Goal: Transaction & Acquisition: Obtain resource

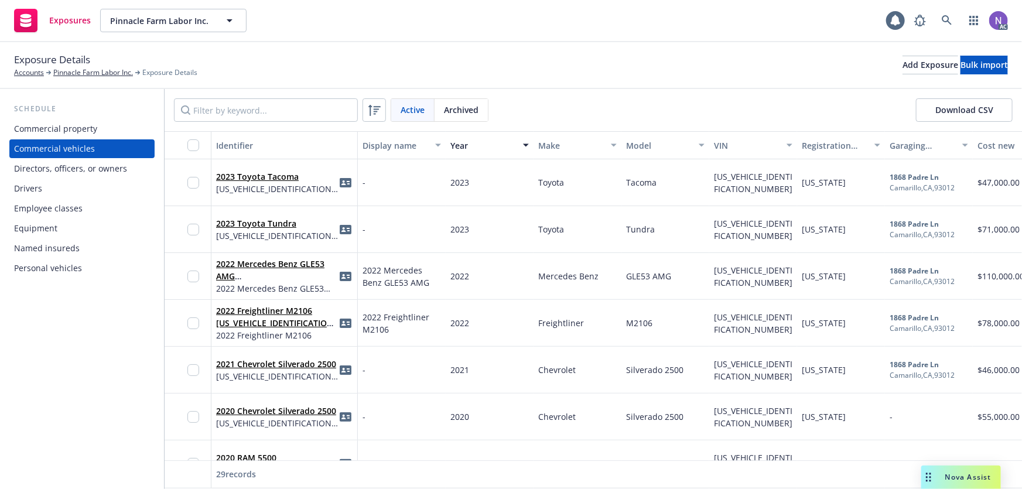
scroll to position [0, 651]
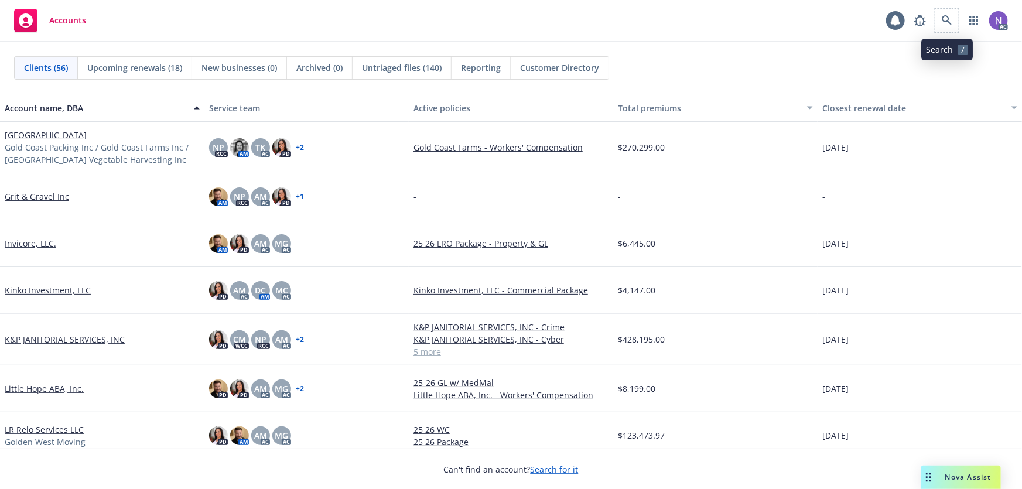
click at [959, 22] on span at bounding box center [946, 20] width 23 height 23
click at [955, 23] on link at bounding box center [946, 20] width 23 height 23
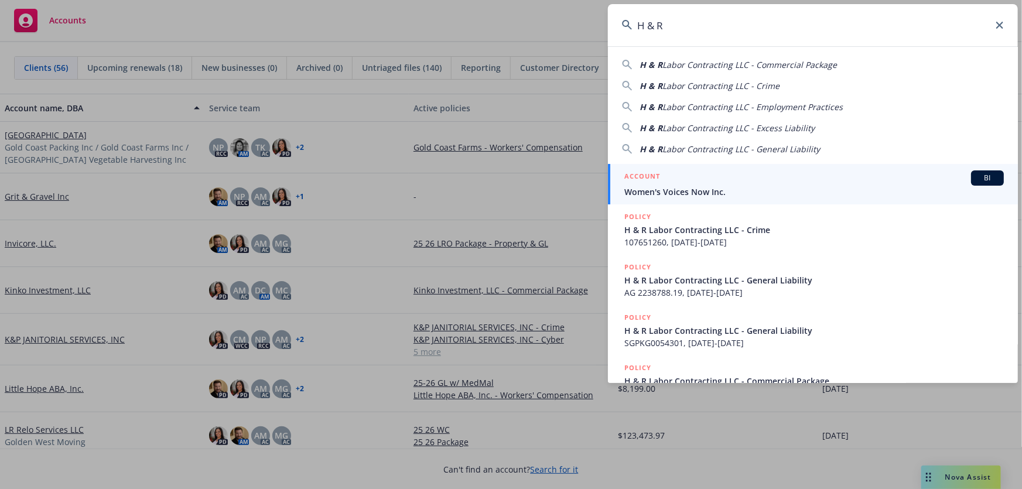
click at [743, 84] on span "Labor Contracting LLC - Crime" at bounding box center [720, 85] width 117 height 11
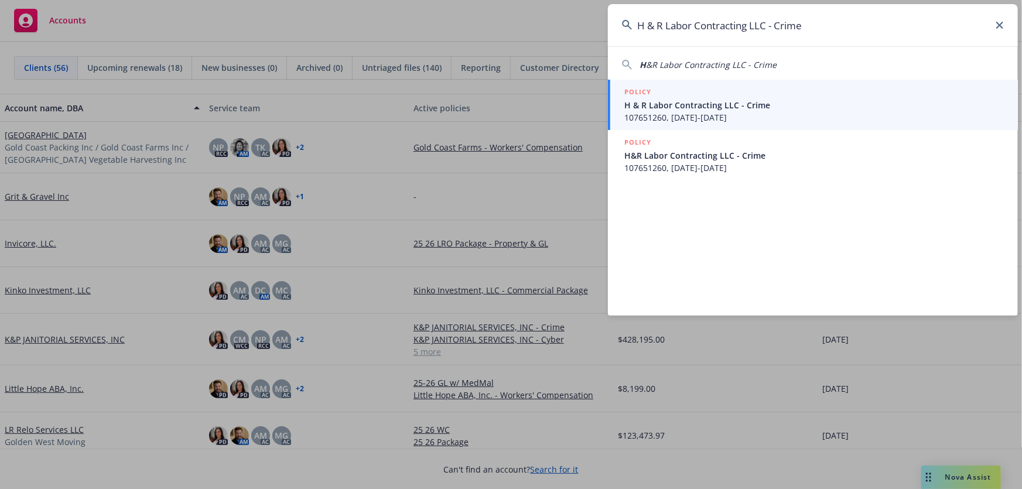
click at [820, 29] on input "H & R Labor Contracting LLC - Crime" at bounding box center [813, 25] width 410 height 42
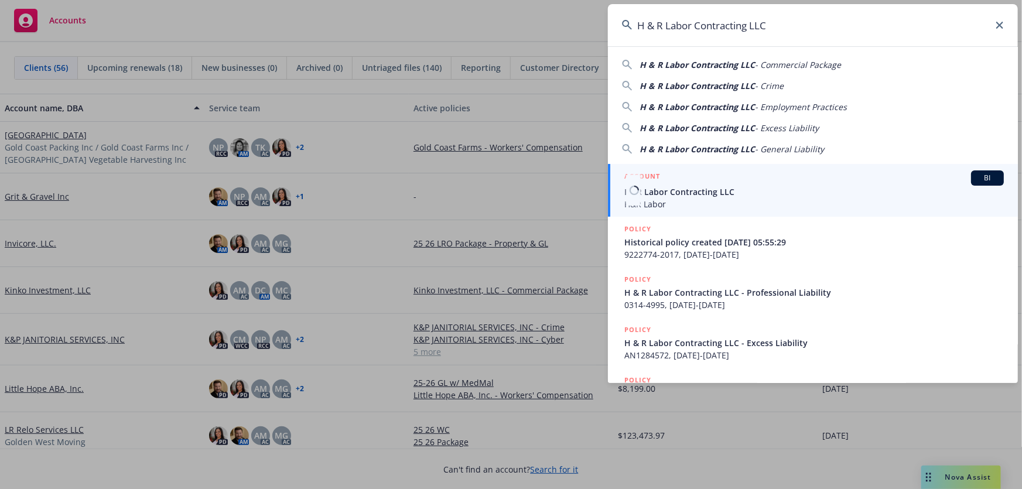
type input "H & R Labor Contracting LLC"
click at [722, 187] on span "H&R Labor Contracting LLC" at bounding box center [814, 192] width 380 height 12
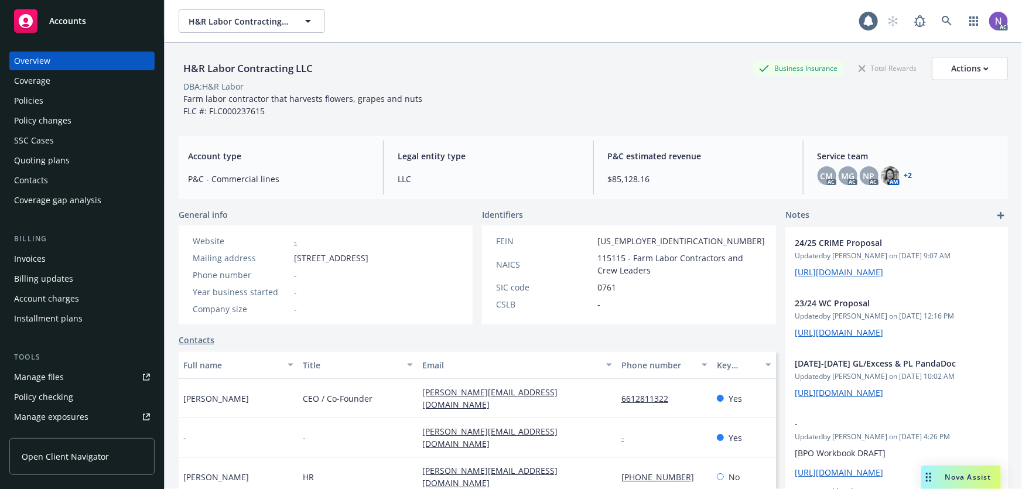
drag, startPoint x: 101, startPoint y: 101, endPoint x: 313, endPoint y: 118, distance: 212.7
click at [101, 101] on div "Policies" at bounding box center [82, 100] width 136 height 19
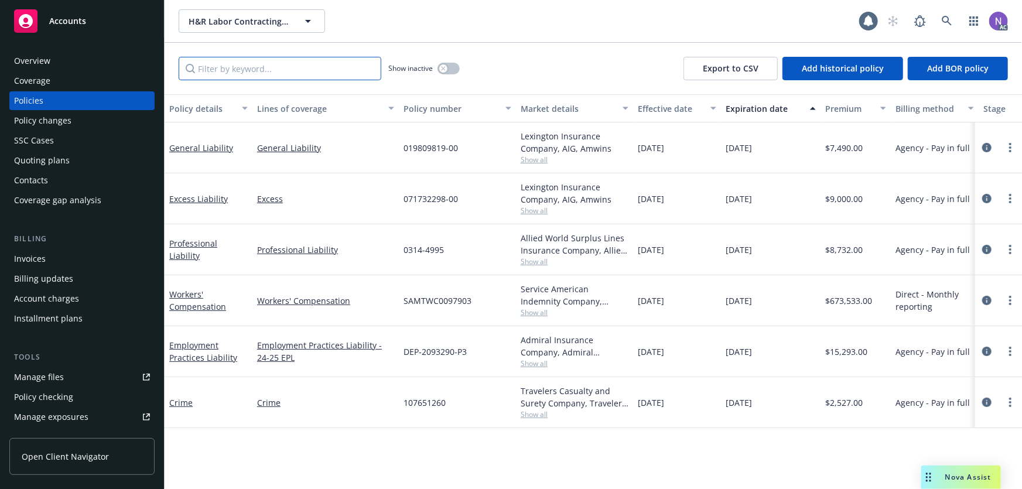
click at [295, 71] on input "Filter by keyword..." at bounding box center [280, 68] width 203 height 23
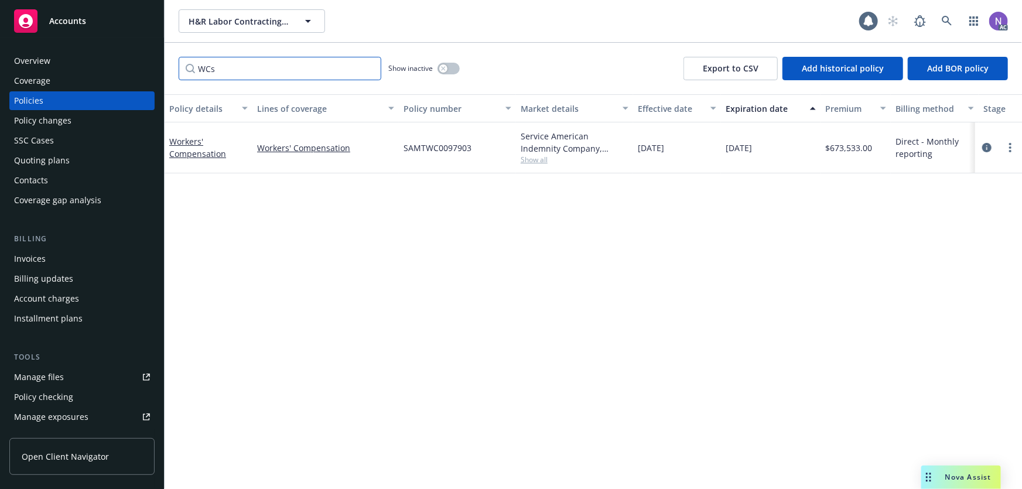
type input "WCs"
click at [454, 70] on button "button" at bounding box center [449, 69] width 22 height 12
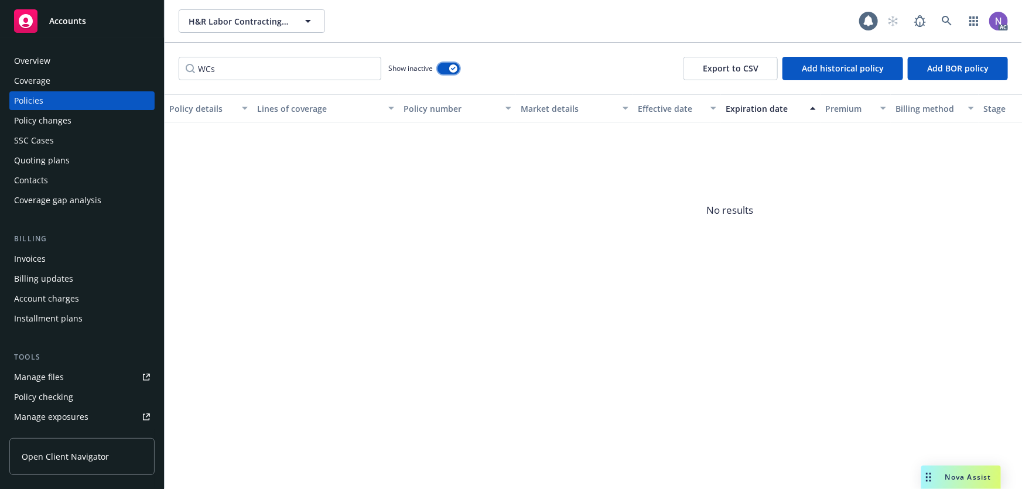
click at [445, 63] on button "button" at bounding box center [449, 69] width 22 height 12
click at [325, 63] on input "WCs" at bounding box center [280, 68] width 203 height 23
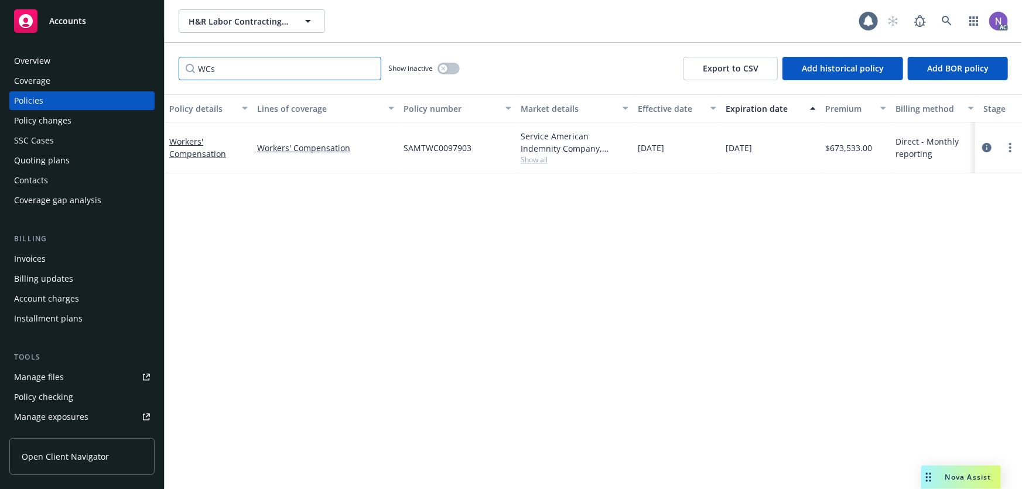
paste input "orkers' Compensation"
type input "Workers' Compensation"
click at [440, 69] on div "button" at bounding box center [443, 68] width 8 height 8
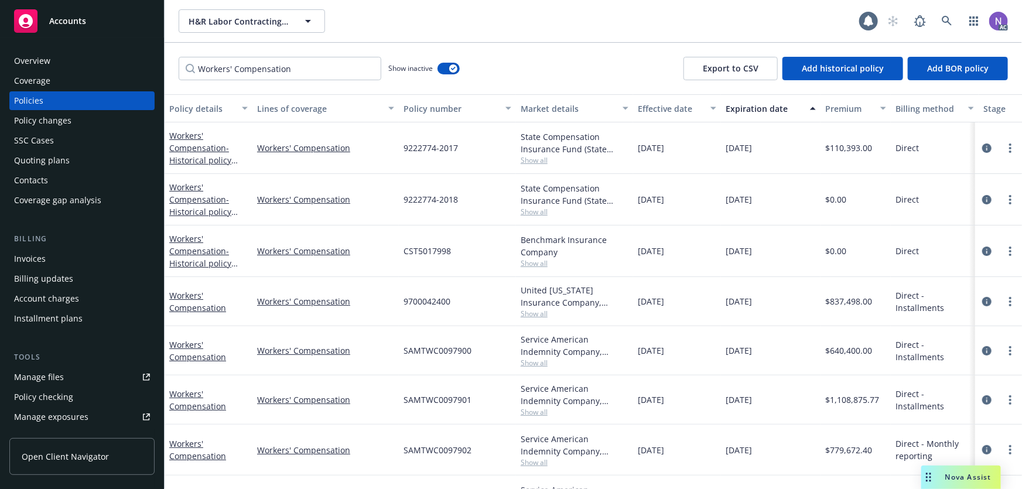
click at [531, 316] on span "Show all" at bounding box center [575, 314] width 108 height 10
click at [422, 300] on span "9700042400" at bounding box center [427, 301] width 47 height 12
copy span "9700042400"
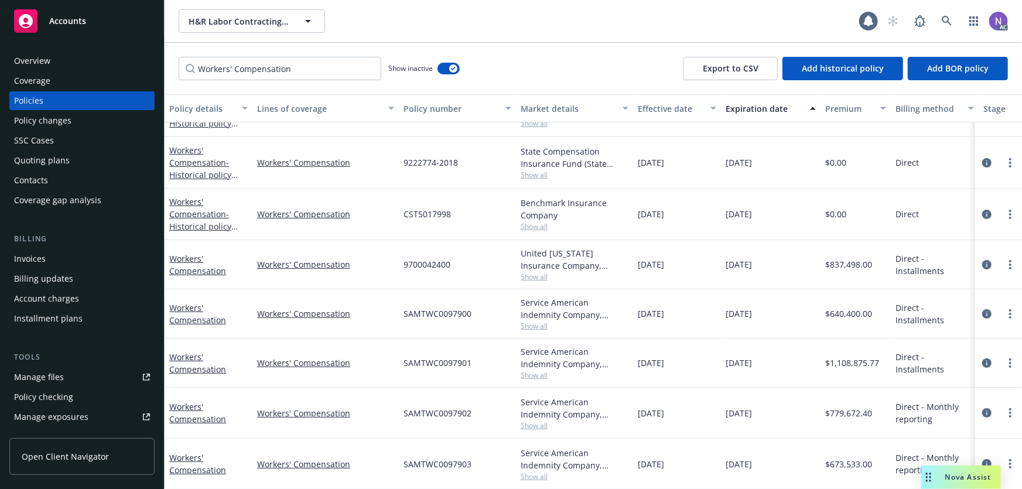
drag, startPoint x: 733, startPoint y: 480, endPoint x: 812, endPoint y: 483, distance: 78.5
click at [812, 483] on div "Policy details Lines of coverage Policy number Market details Effective date Ex…" at bounding box center [593, 291] width 857 height 395
click at [479, 252] on div "9700042400" at bounding box center [457, 264] width 117 height 49
click at [536, 272] on span "Show all" at bounding box center [575, 277] width 108 height 10
click at [433, 258] on span "9700042400" at bounding box center [427, 264] width 47 height 12
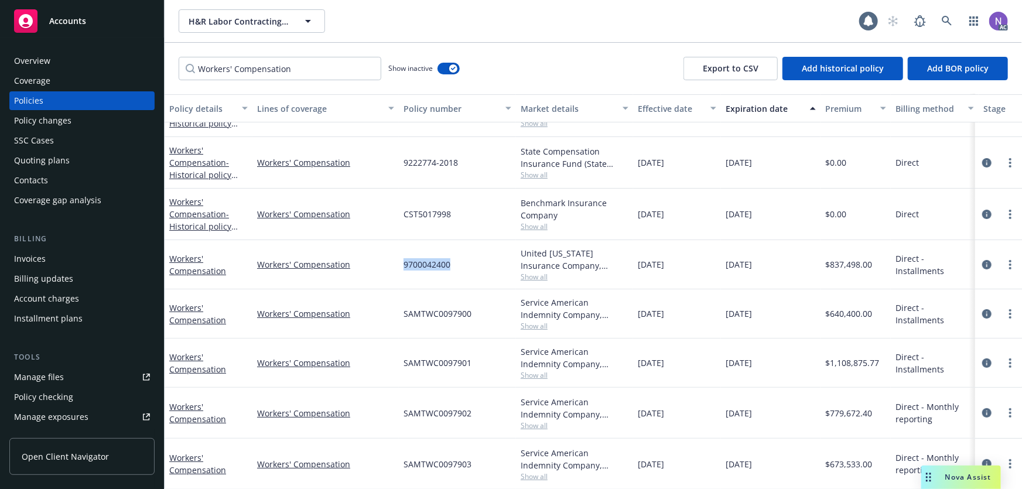
click at [433, 258] on span "9700042400" at bounding box center [427, 264] width 47 height 12
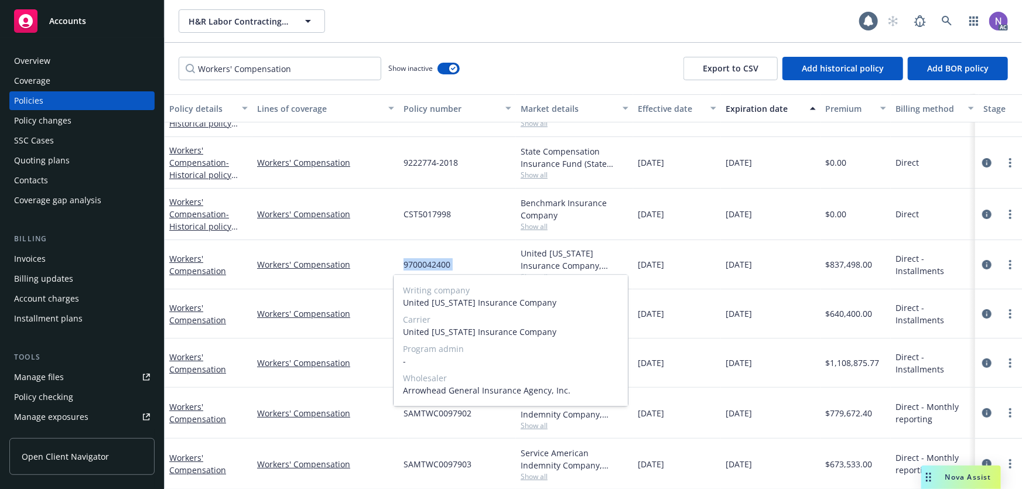
click at [433, 258] on span "9700042400" at bounding box center [427, 264] width 47 height 12
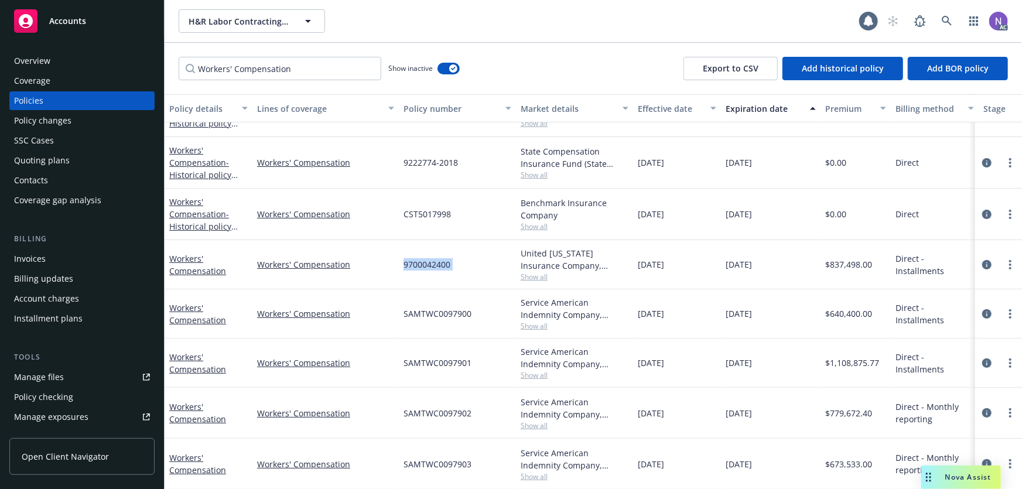
copy span "9700042400"
click at [983, 260] on icon "circleInformation" at bounding box center [986, 264] width 9 height 9
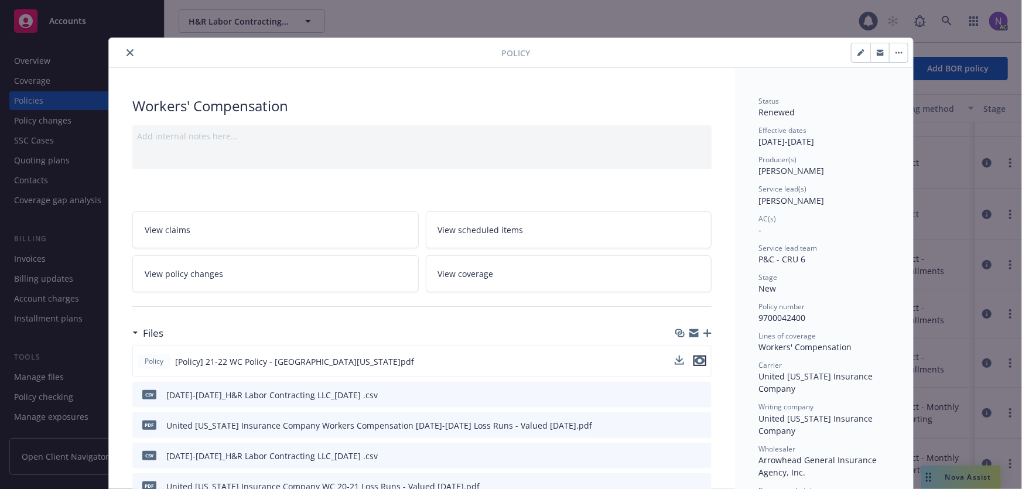
click at [695, 358] on icon "preview file" at bounding box center [700, 361] width 11 height 8
click at [127, 50] on icon "close" at bounding box center [130, 52] width 7 height 7
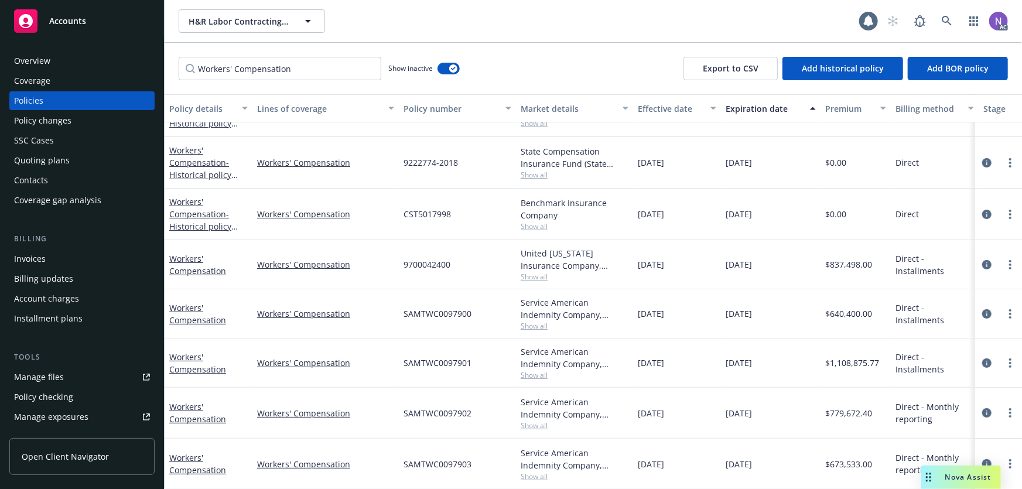
click at [56, 159] on div "Quoting plans" at bounding box center [42, 160] width 56 height 19
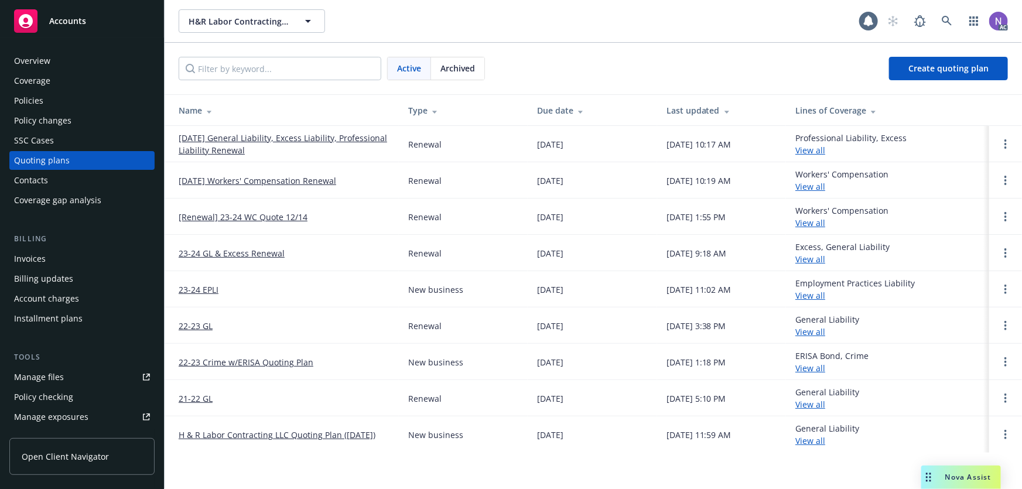
click at [274, 180] on link "12/14/25 Workers' Compensation Renewal" at bounding box center [258, 181] width 158 height 12
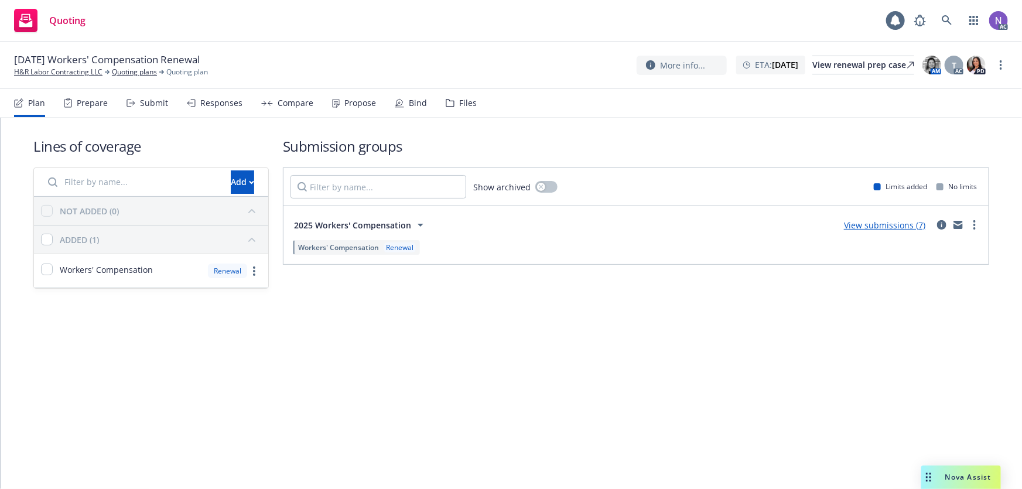
drag, startPoint x: 452, startPoint y: 104, endPoint x: 312, endPoint y: 114, distance: 140.4
click at [452, 104] on div "Files" at bounding box center [461, 103] width 31 height 28
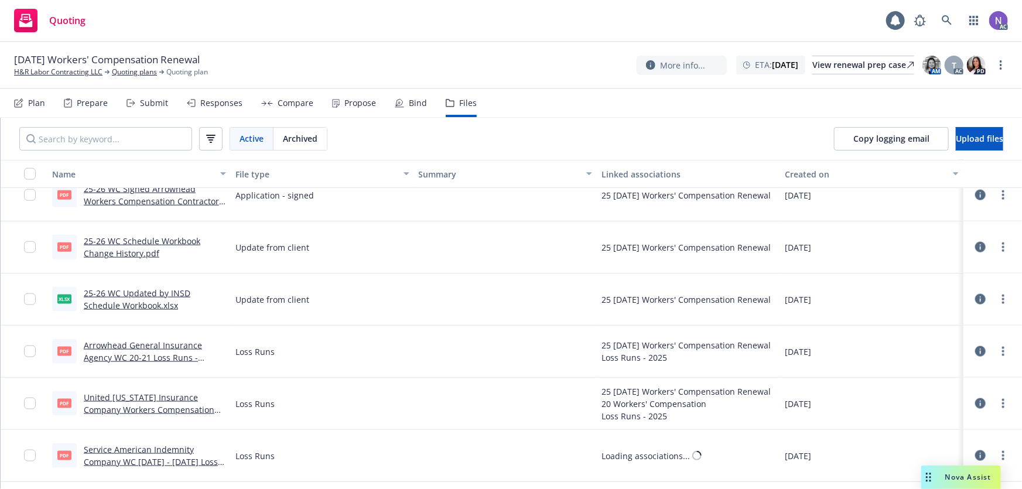
scroll to position [745, 0]
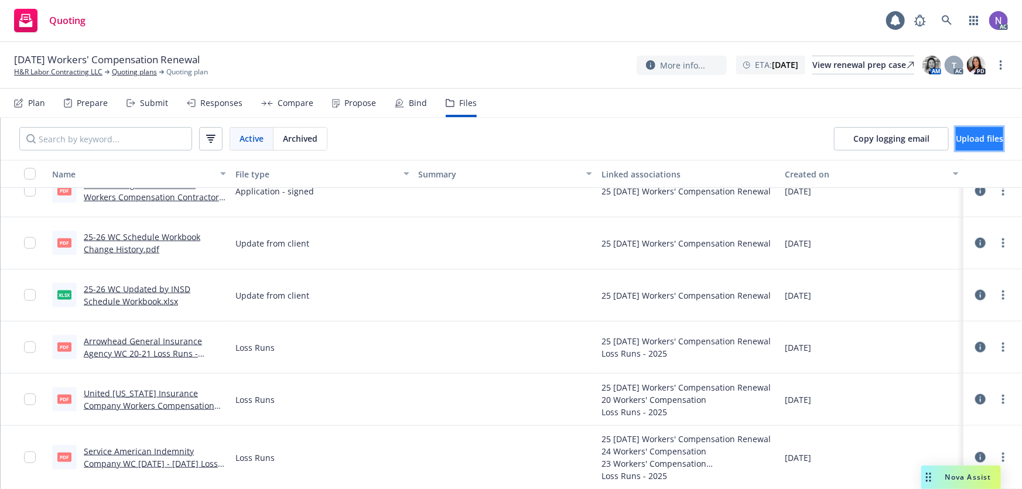
click at [975, 145] on button "Upload files" at bounding box center [979, 138] width 47 height 23
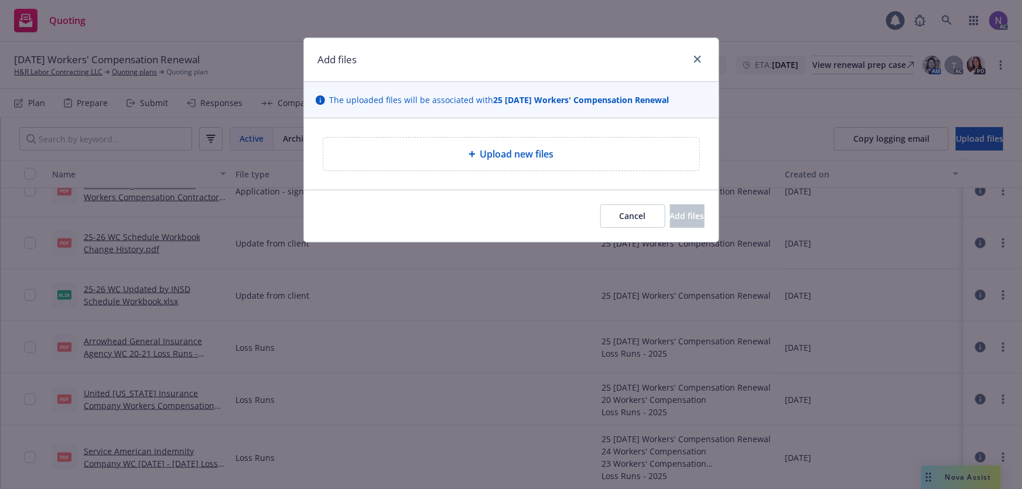
click at [545, 156] on span "Upload new files" at bounding box center [517, 154] width 74 height 14
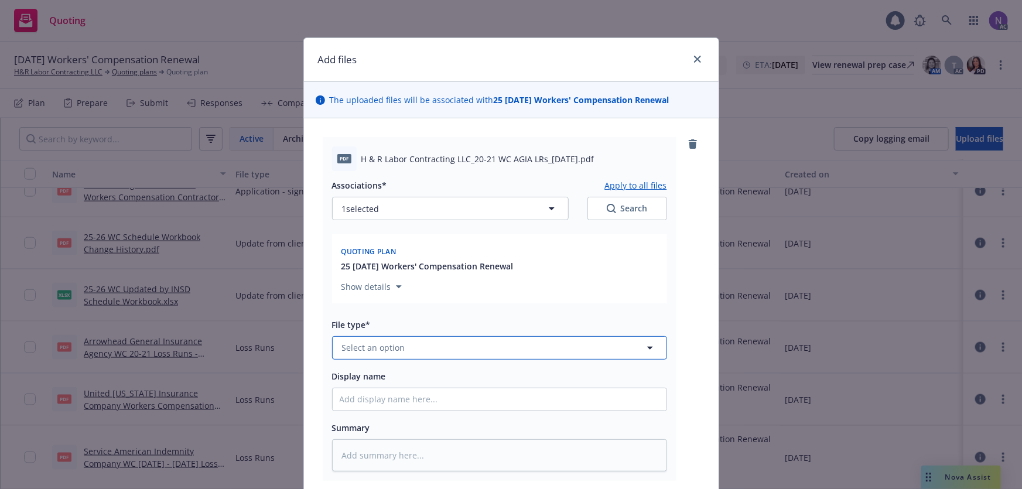
click at [444, 338] on button "Select an option" at bounding box center [499, 347] width 335 height 23
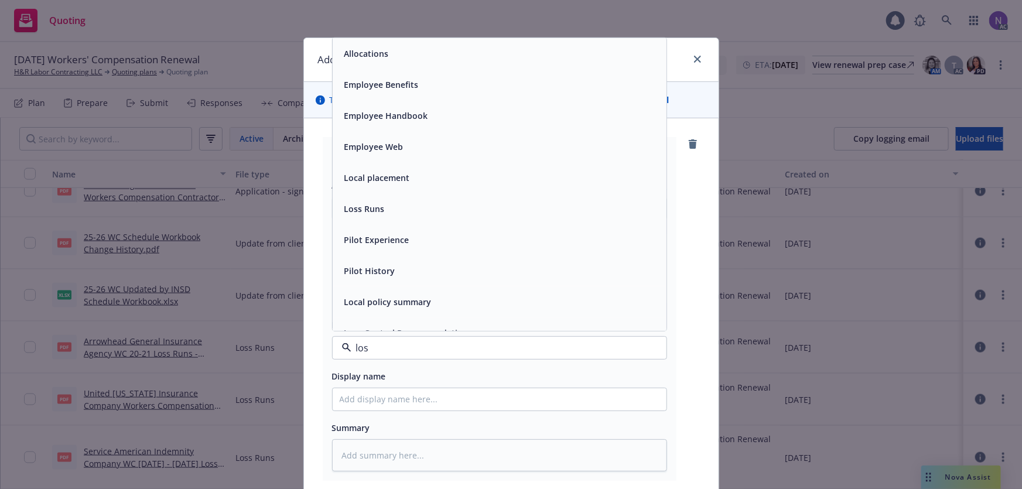
type input "loss"
click at [428, 67] on div "Loss Runs" at bounding box center [500, 53] width 334 height 31
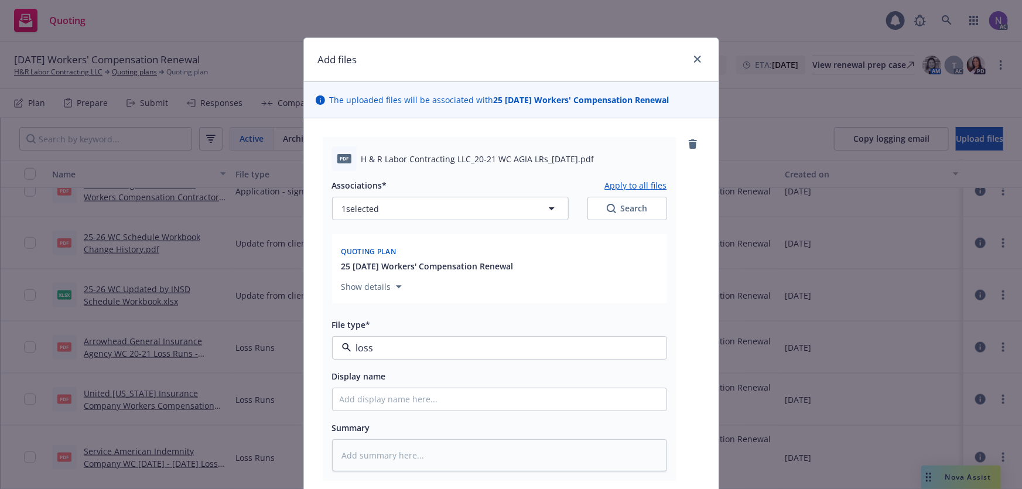
type textarea "x"
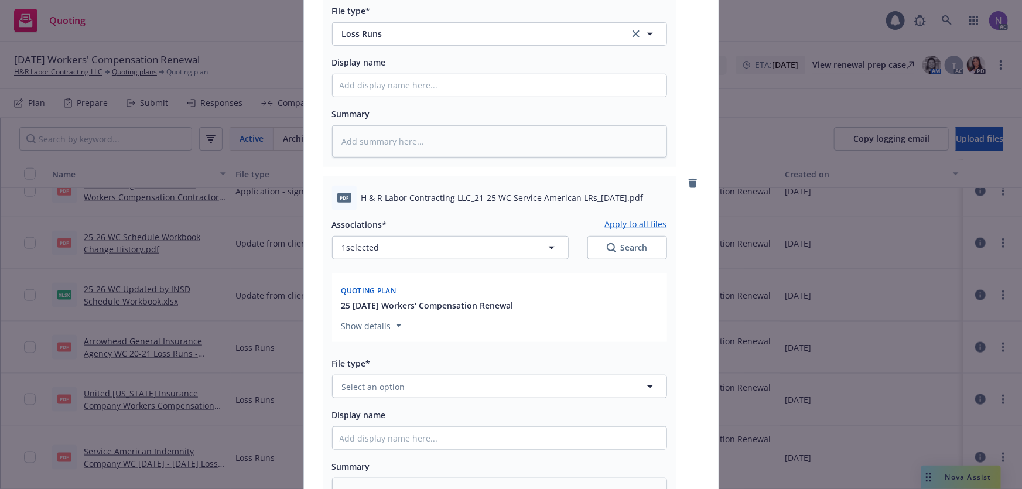
scroll to position [319, 0]
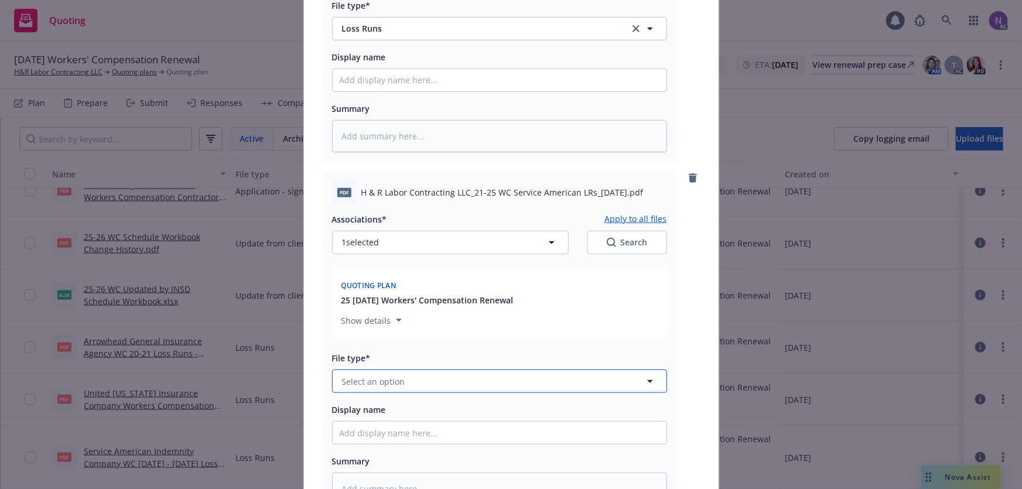
click at [419, 379] on button "Select an option" at bounding box center [499, 381] width 335 height 23
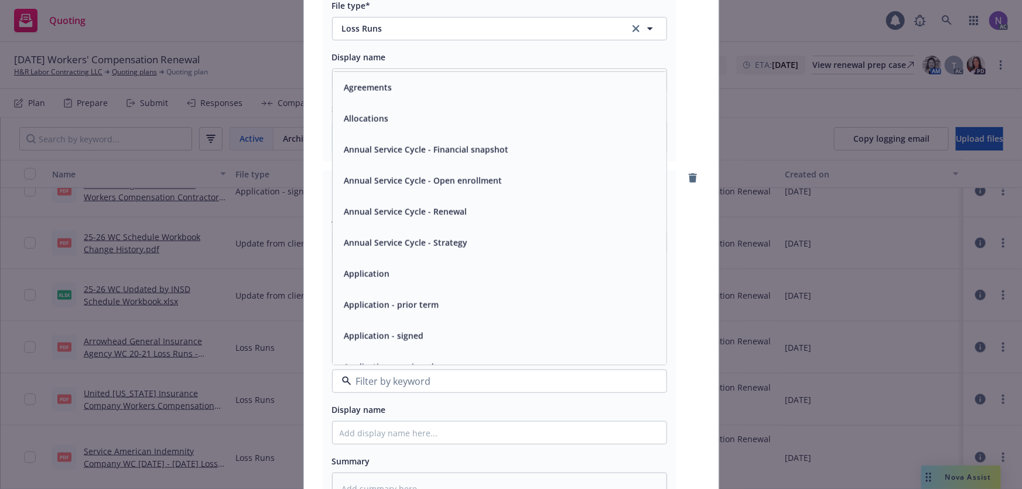
type input "k"
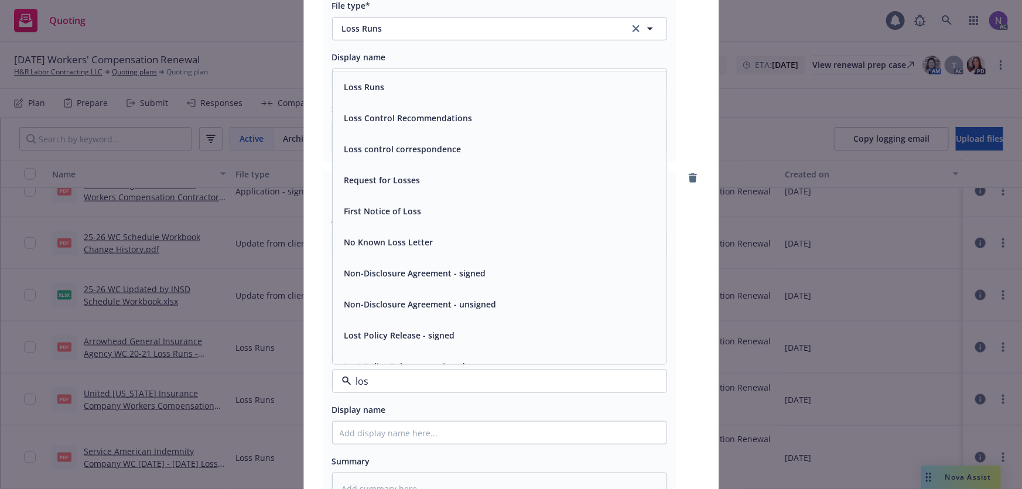
type input "loss"
click at [475, 85] on div "Loss Runs" at bounding box center [500, 86] width 320 height 17
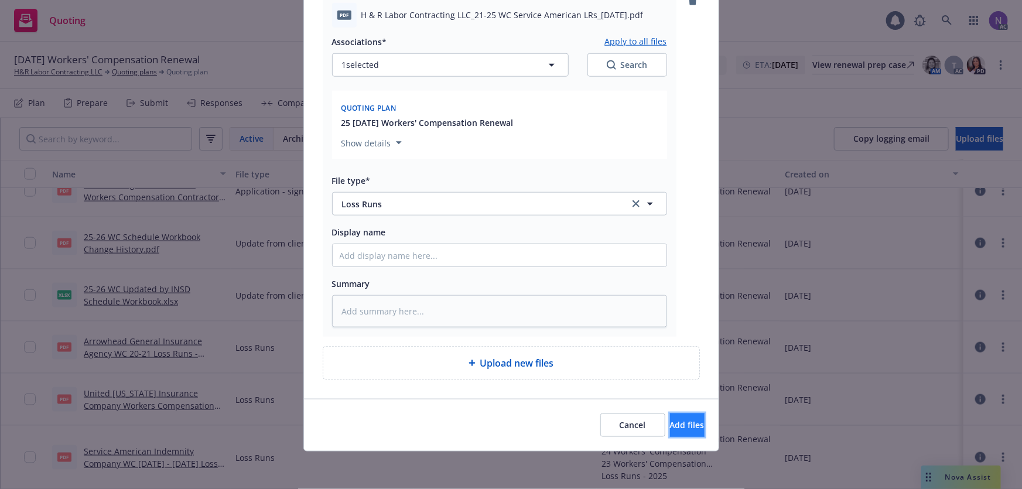
click at [676, 431] on button "Add files" at bounding box center [687, 424] width 35 height 23
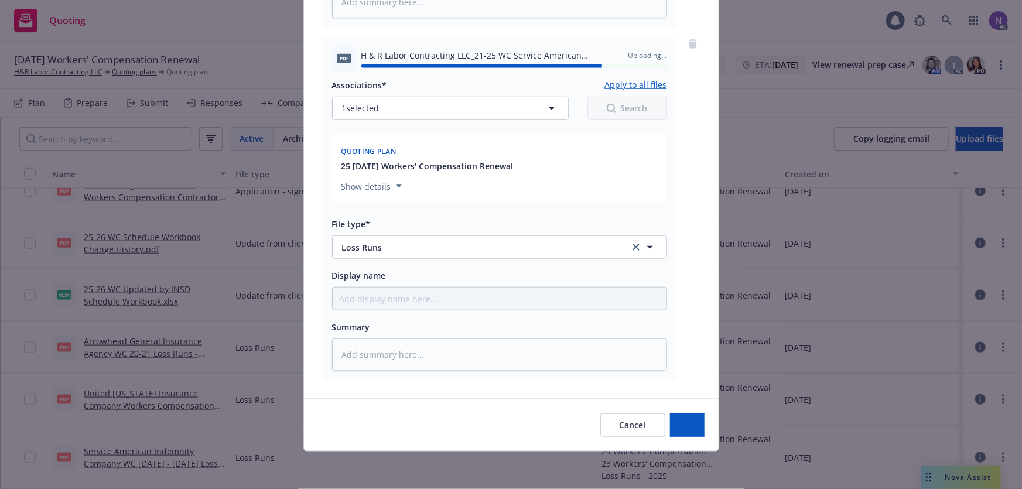
type textarea "x"
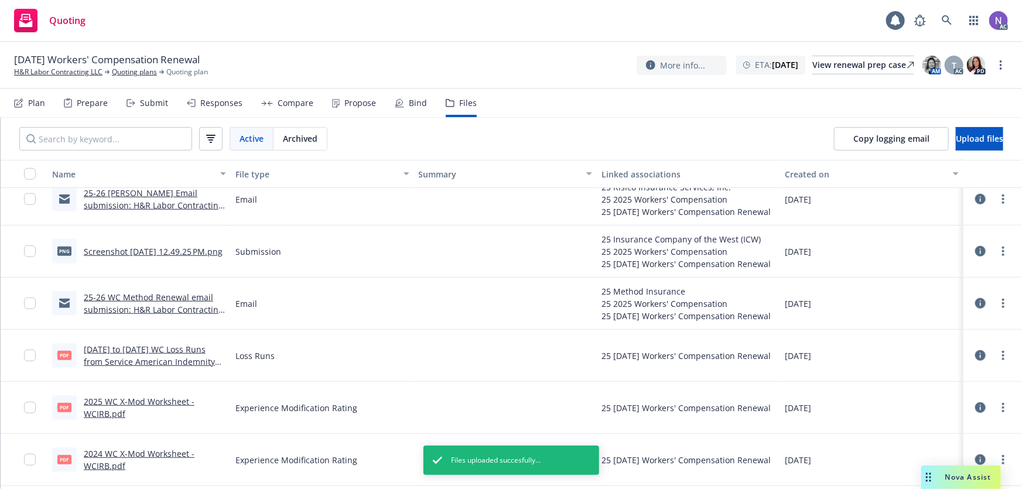
scroll to position [638, 0]
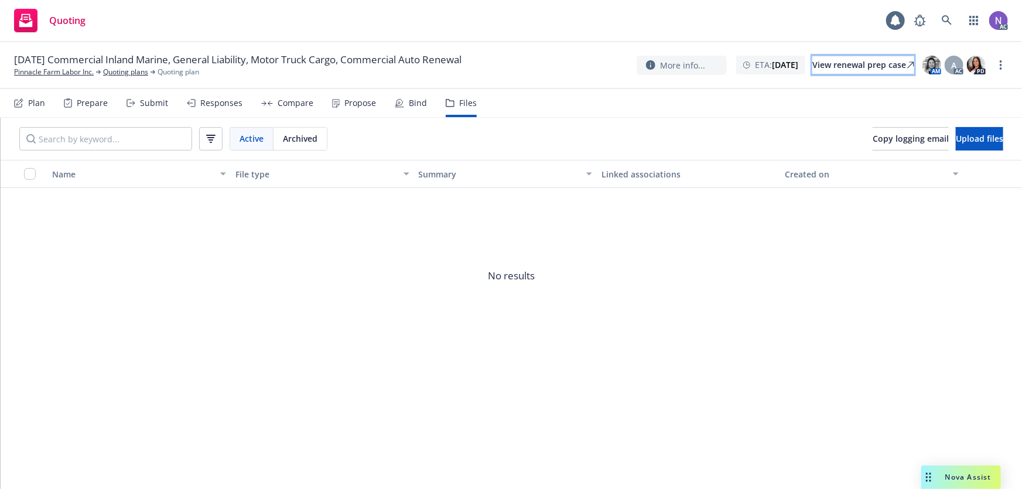
click at [827, 57] on div "View renewal prep case" at bounding box center [863, 65] width 102 height 18
